Goal: Task Accomplishment & Management: Complete application form

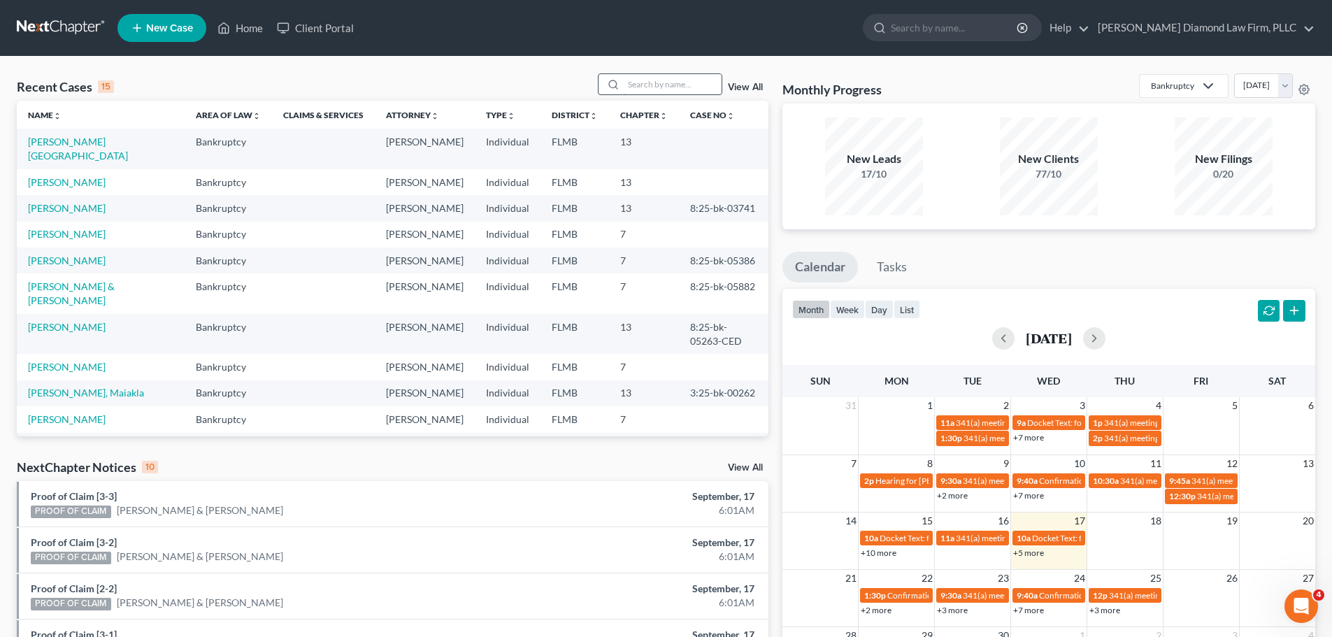
click at [664, 85] on input "search" at bounding box center [673, 84] width 98 height 20
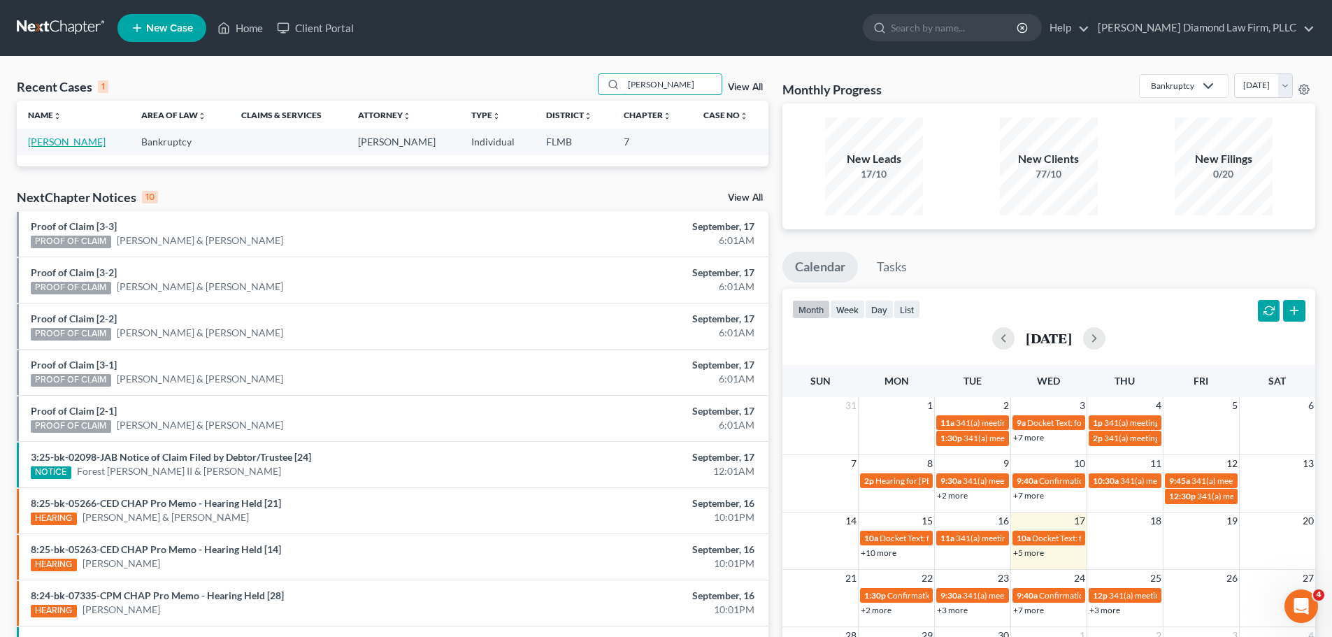
type input "[PERSON_NAME]"
click at [69, 141] on link "[PERSON_NAME]" at bounding box center [67, 142] width 78 height 12
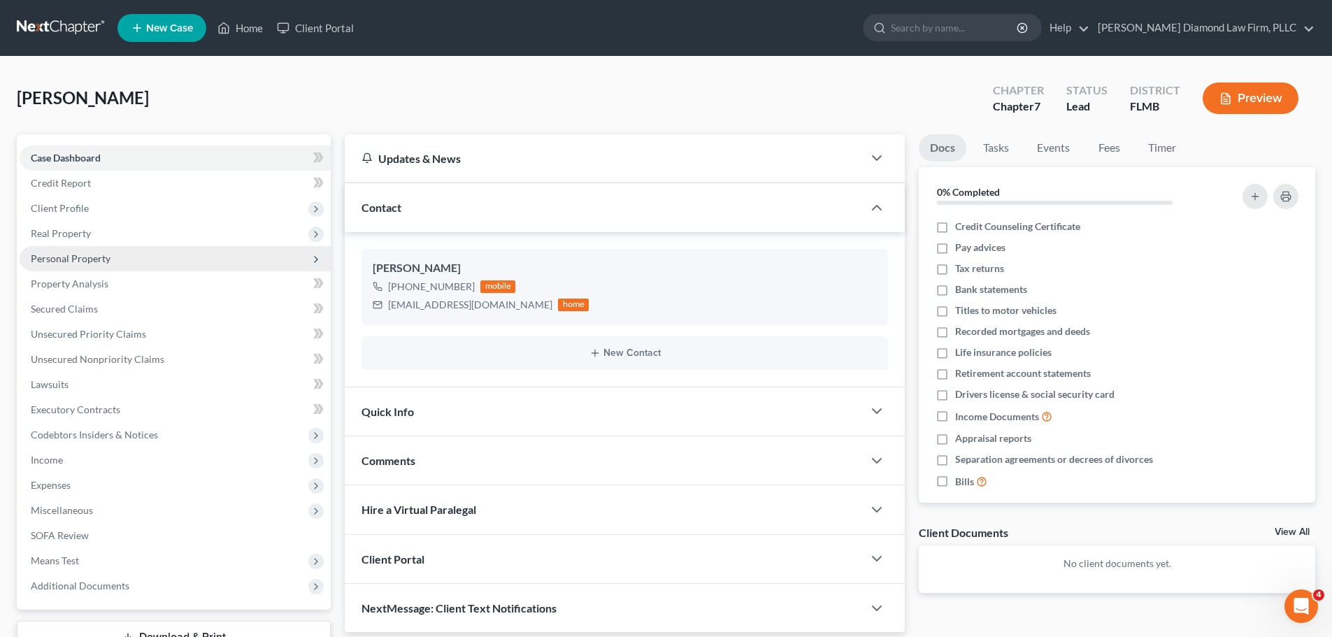
click at [76, 260] on span "Personal Property" at bounding box center [71, 258] width 80 height 12
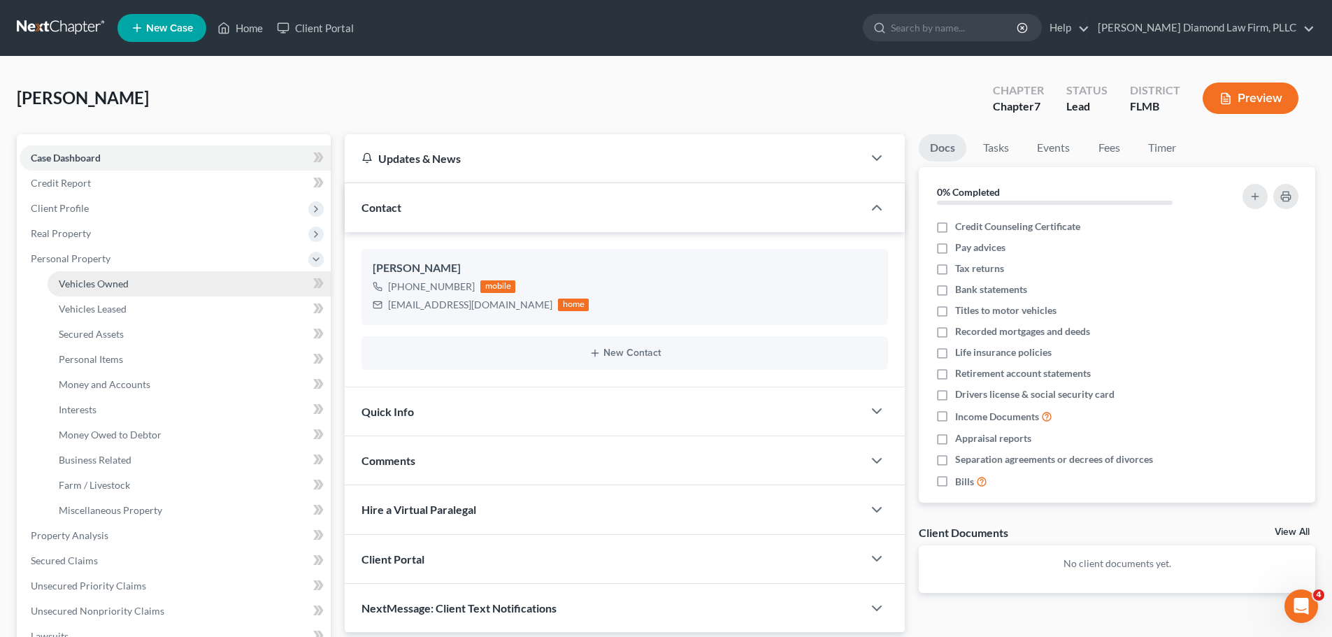
click at [76, 276] on link "Vehicles Owned" at bounding box center [189, 283] width 283 height 25
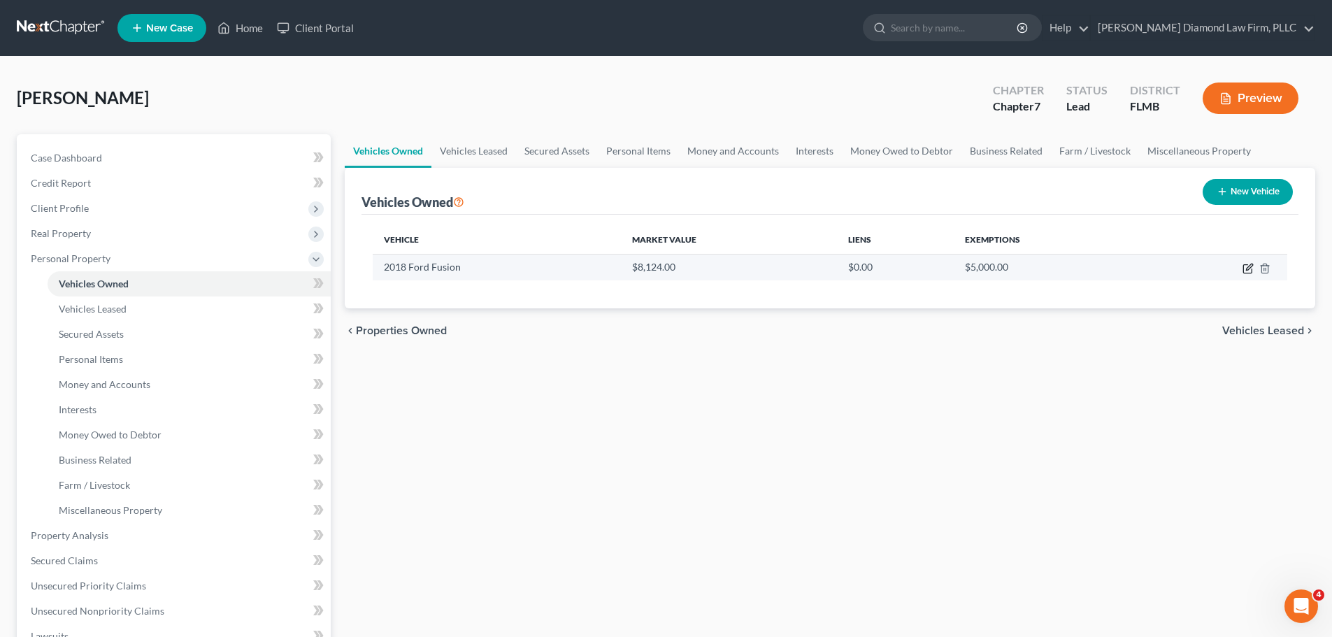
click at [1250, 269] on icon "button" at bounding box center [1249, 267] width 6 height 6
select select "0"
select select "8"
select select "2"
select select "0"
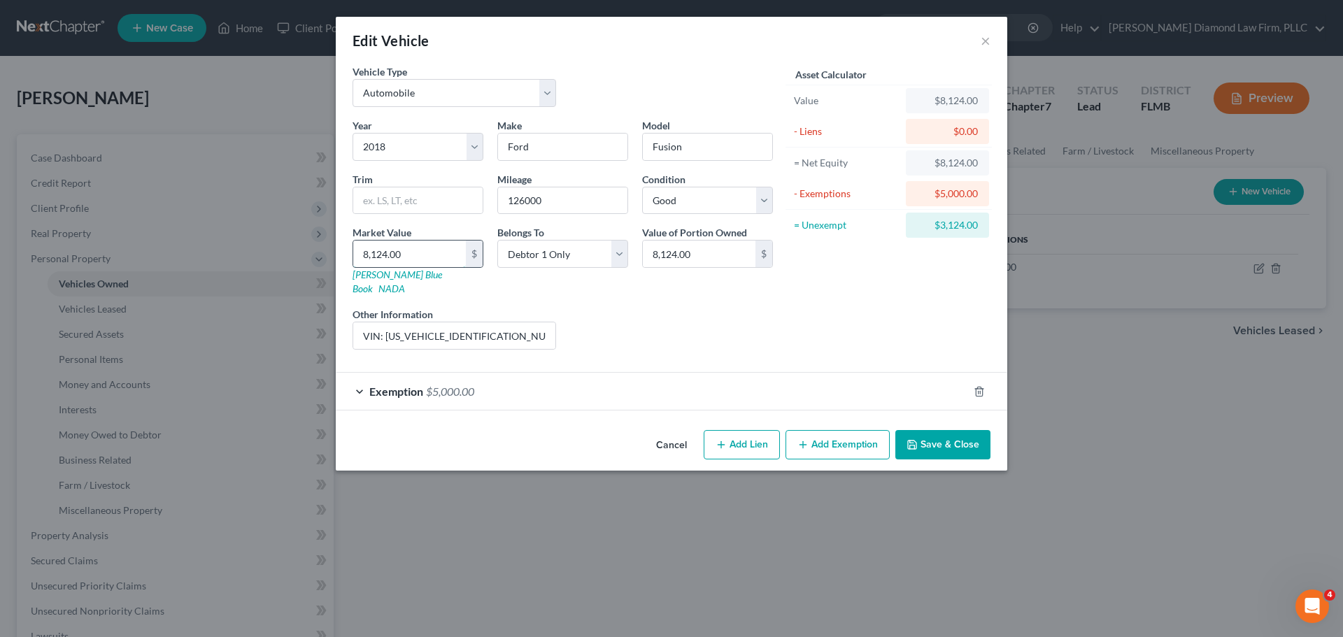
click at [426, 249] on input "8,124.00" at bounding box center [409, 254] width 113 height 27
click at [404, 250] on input "8,124.00" at bounding box center [409, 254] width 113 height 27
type input "4"
type input "4.00"
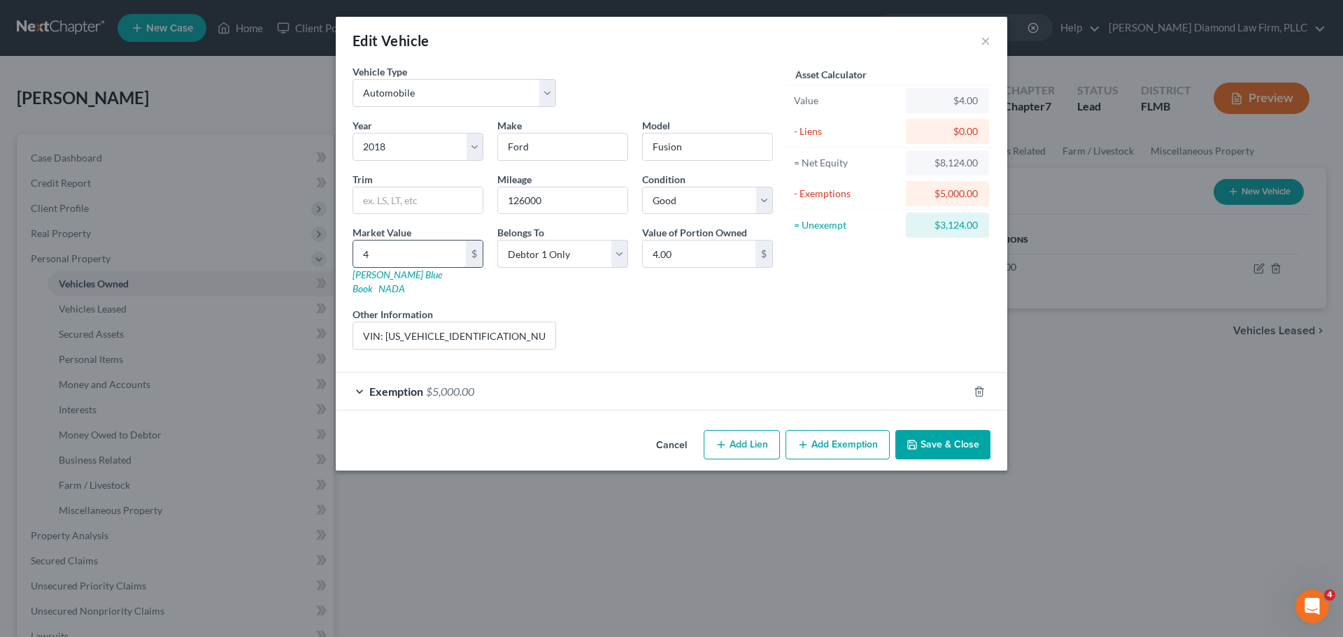
type input "48"
type input "48.00"
type input "486"
type input "486.00"
type input "4860"
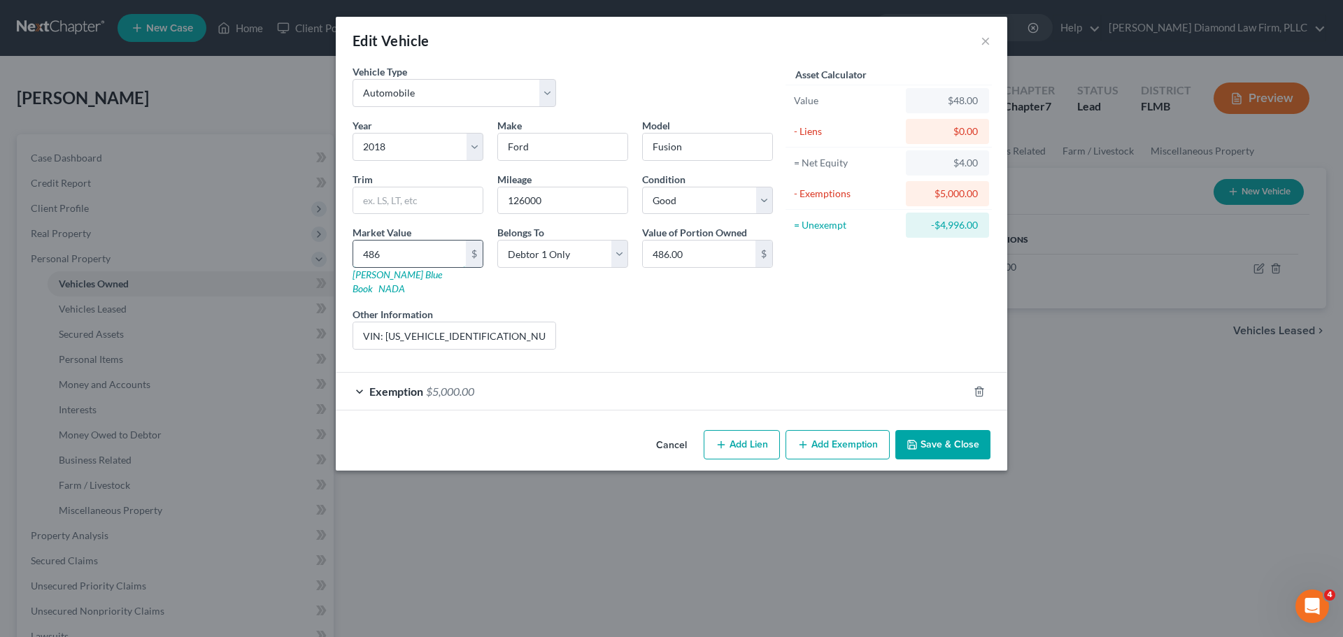
type input "4,860.00"
type input "4,860"
click at [942, 430] on button "Save & Close" at bounding box center [942, 444] width 95 height 29
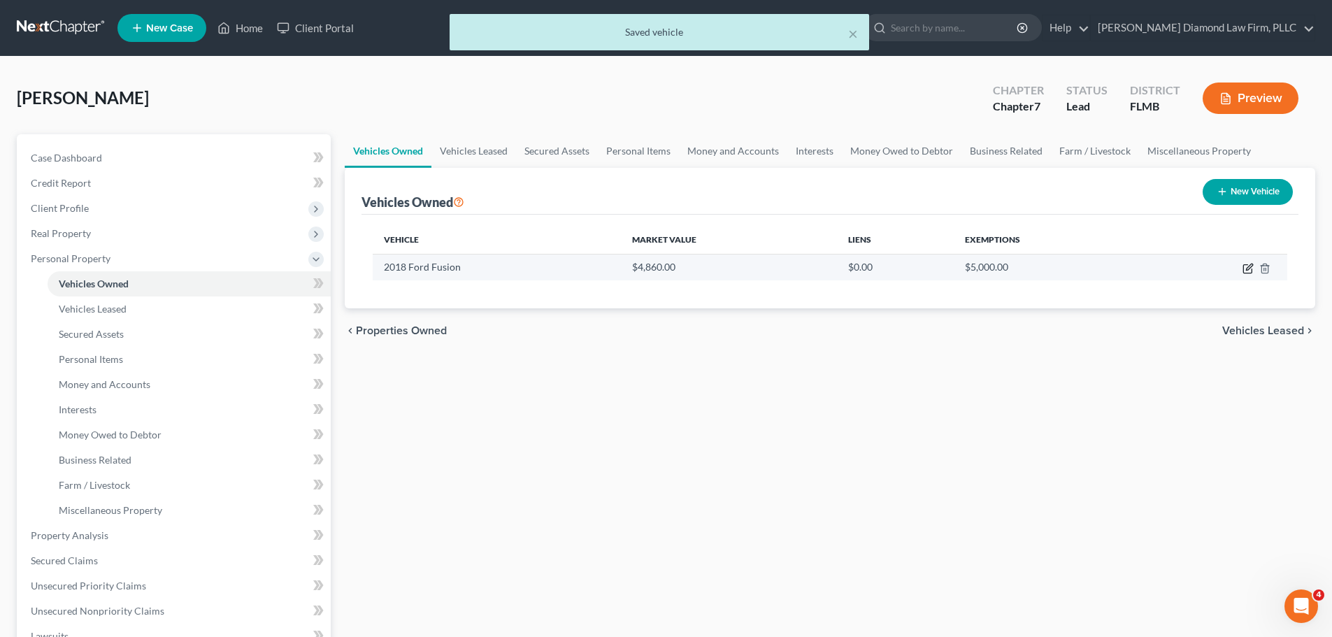
click at [1245, 270] on icon "button" at bounding box center [1248, 268] width 11 height 11
select select "0"
select select "8"
select select "2"
select select "0"
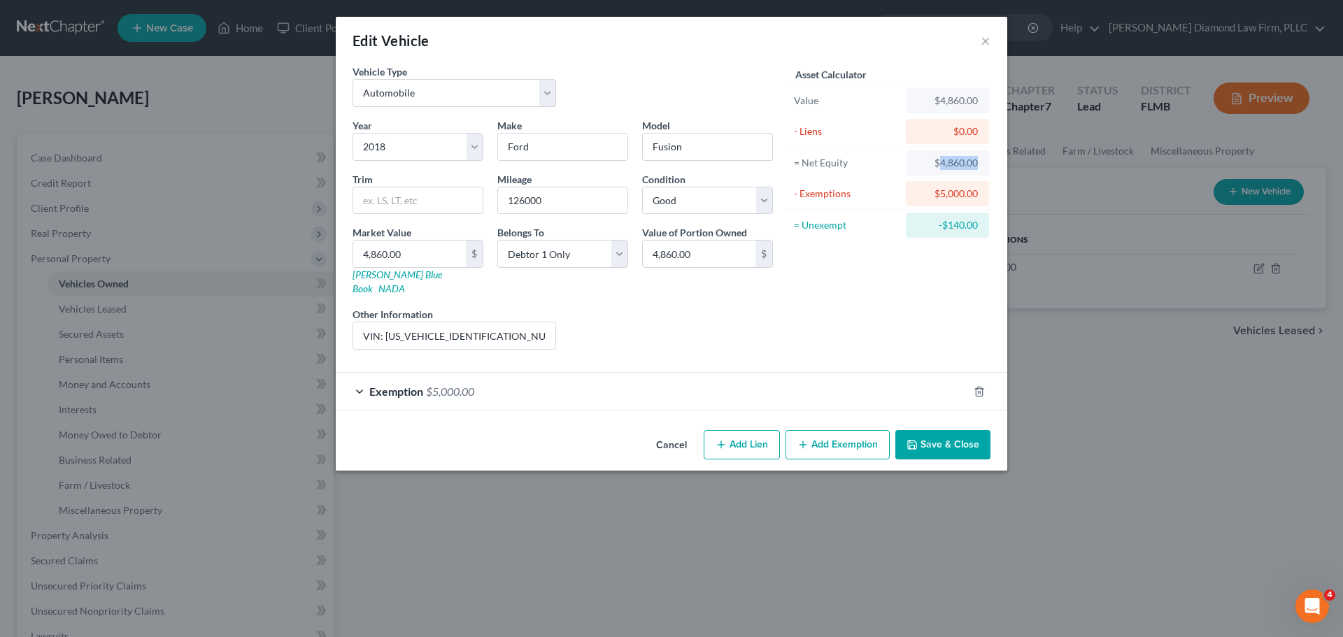
drag, startPoint x: 941, startPoint y: 162, endPoint x: 981, endPoint y: 162, distance: 39.2
click at [981, 162] on div "$4,860.00" at bounding box center [947, 162] width 83 height 25
copy div "4,860.00"
click at [556, 378] on div "Exemption $5,000.00" at bounding box center [652, 391] width 632 height 37
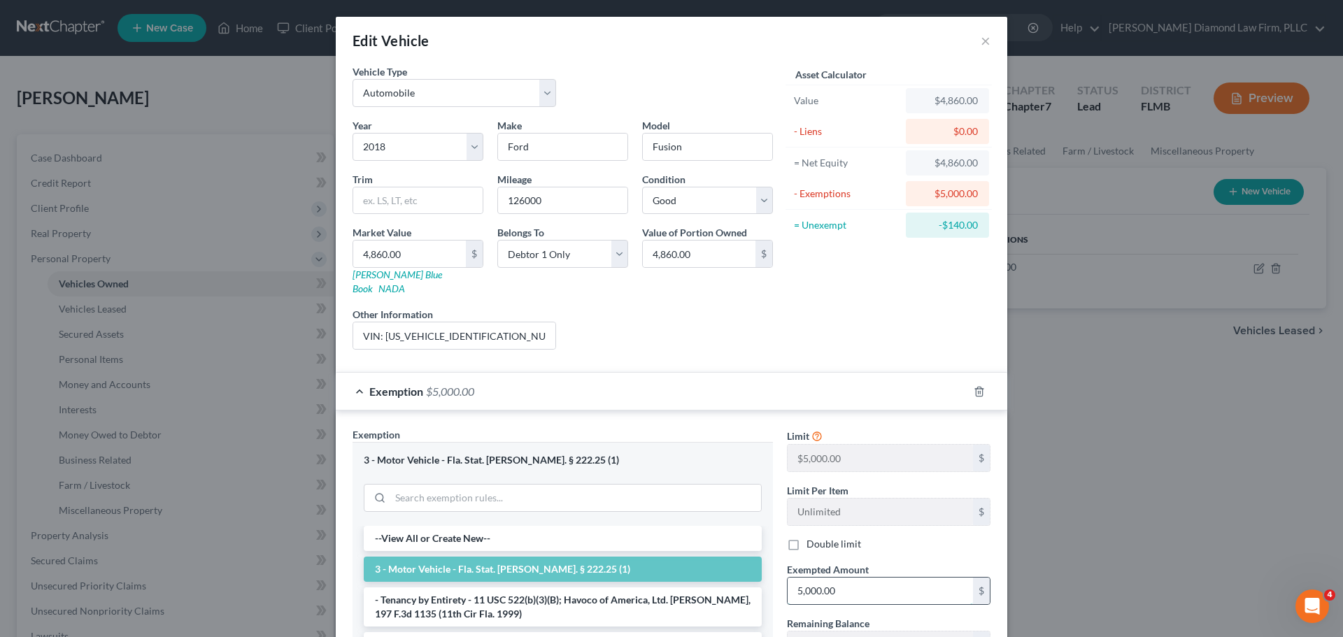
click at [824, 590] on input "5,000.00" at bounding box center [880, 591] width 185 height 27
paste input "4,86"
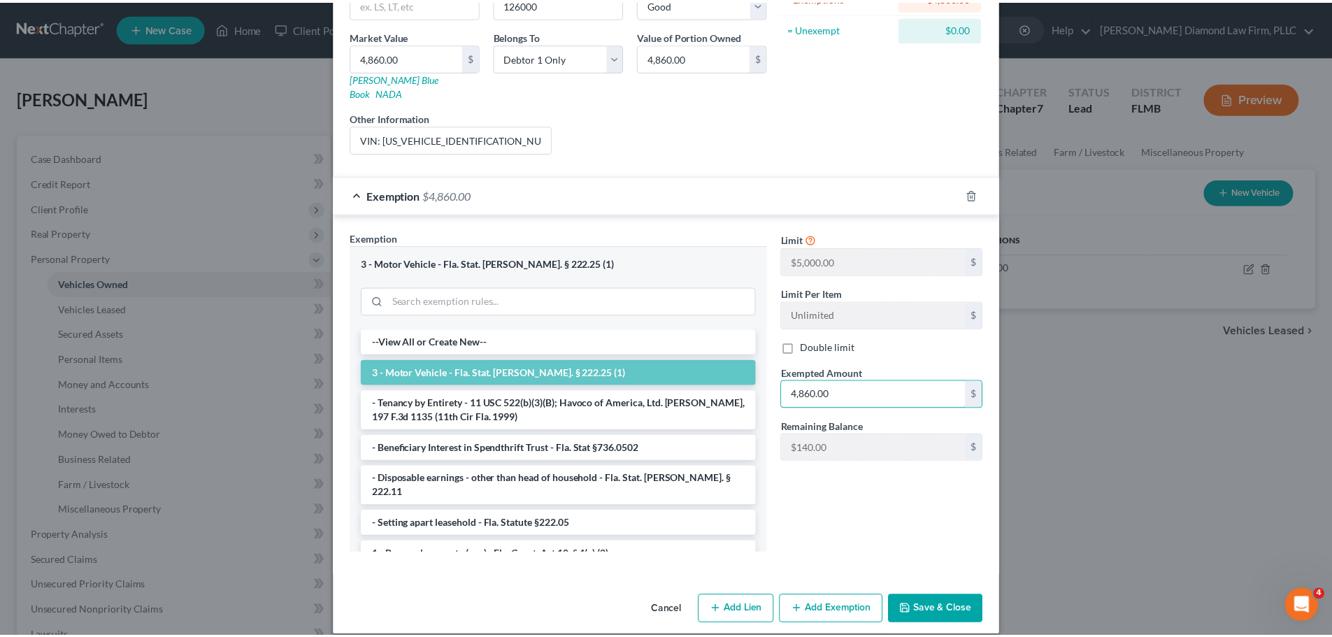
scroll to position [198, 0]
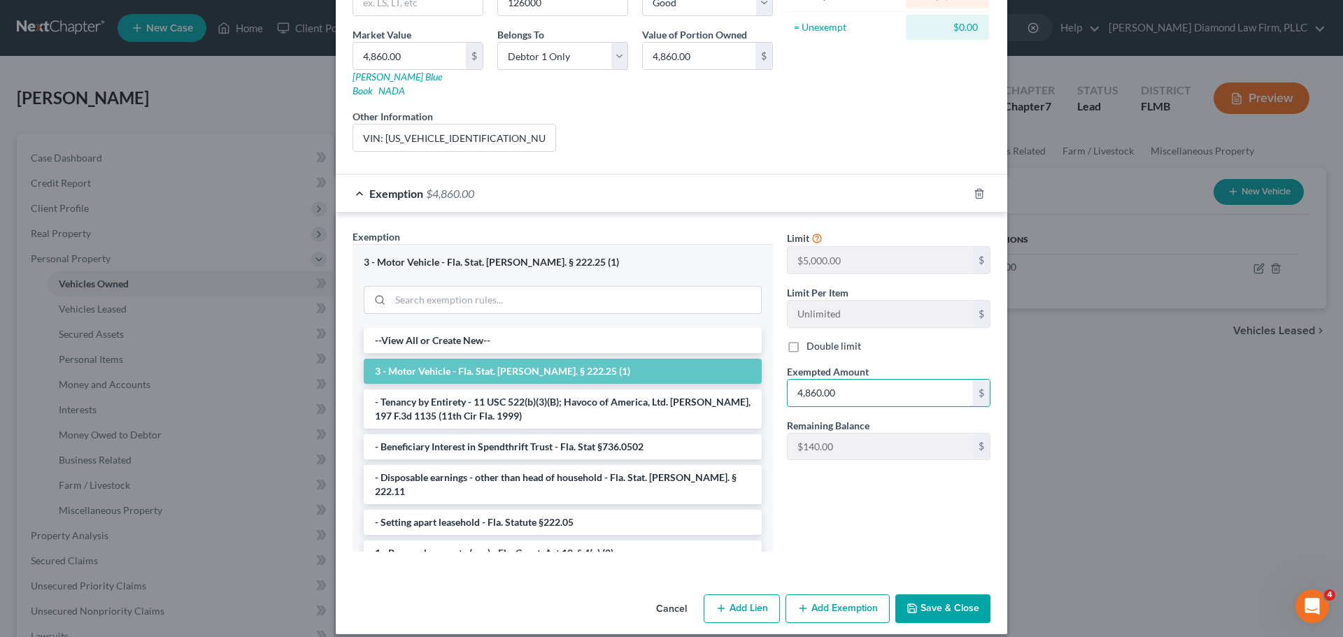
type input "4,860.00"
click at [932, 599] on button "Save & Close" at bounding box center [942, 608] width 95 height 29
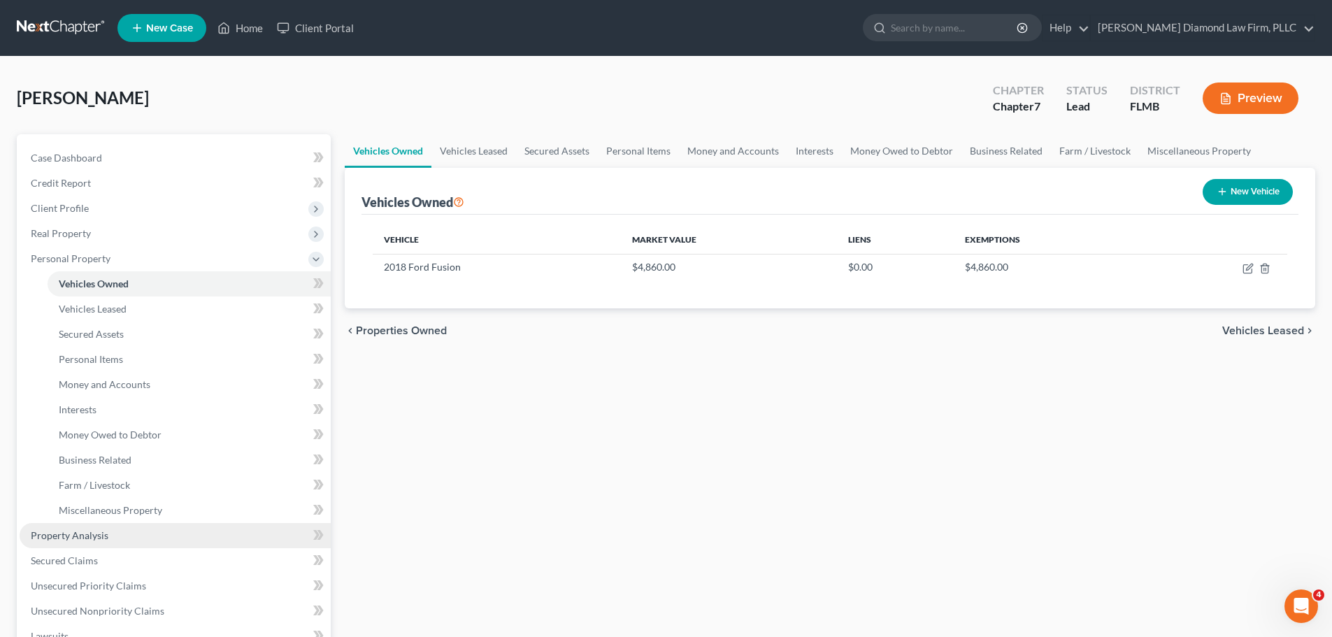
click at [95, 541] on link "Property Analysis" at bounding box center [175, 535] width 311 height 25
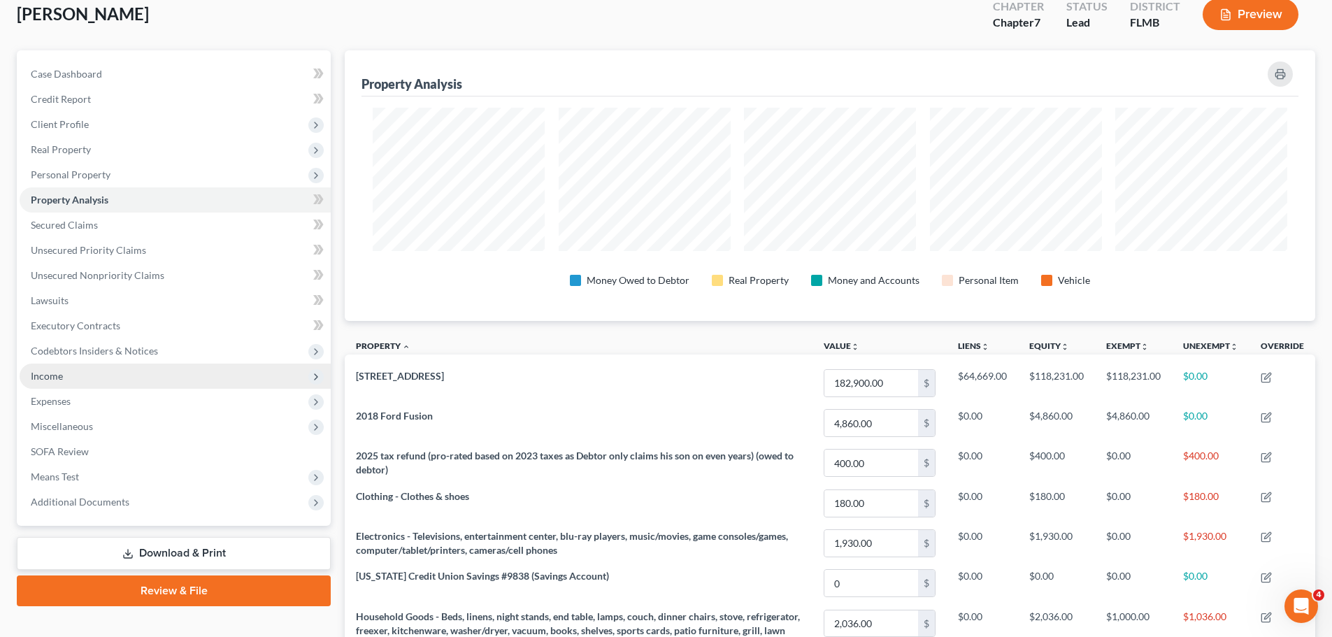
scroll to position [280, 0]
